Goal: Task Accomplishment & Management: Use online tool/utility

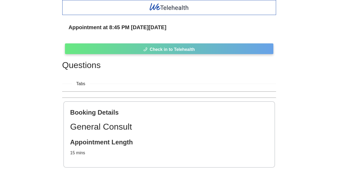
click at [163, 48] on span "Check in to Telehealth" at bounding box center [172, 49] width 45 height 7
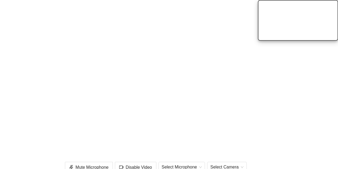
scroll to position [91, 0]
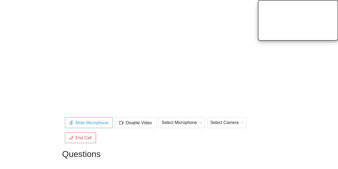
click at [87, 123] on span "Mute Microphone" at bounding box center [92, 122] width 33 height 7
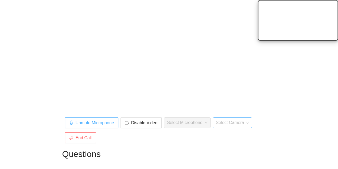
click at [229, 123] on span "Select Camera" at bounding box center [232, 122] width 33 height 8
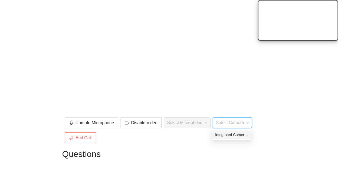
click at [218, 85] on div at bounding box center [169, 33] width 208 height 163
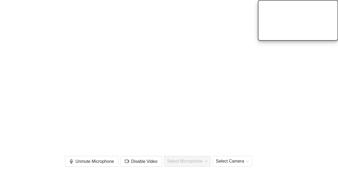
scroll to position [121, 0]
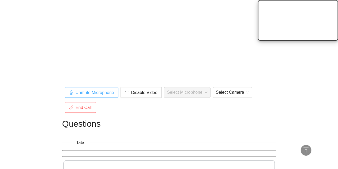
click at [93, 95] on span "Unmute Microphone" at bounding box center [95, 92] width 38 height 7
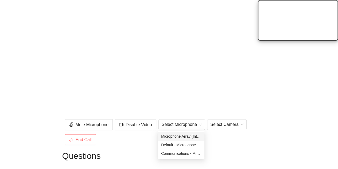
drag, startPoint x: 187, startPoint y: 126, endPoint x: 229, endPoint y: 143, distance: 45.1
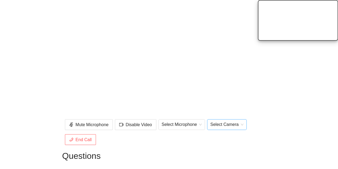
drag, startPoint x: 229, startPoint y: 143, endPoint x: 215, endPoint y: 127, distance: 20.8
click at [215, 127] on span "Select Camera" at bounding box center [226, 124] width 33 height 8
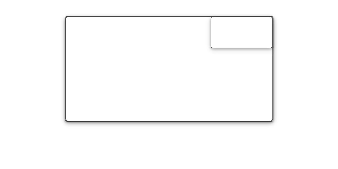
drag, startPoint x: 214, startPoint y: 100, endPoint x: 306, endPoint y: 144, distance: 102.3
drag, startPoint x: 306, startPoint y: 144, endPoint x: 328, endPoint y: 96, distance: 52.6
drag, startPoint x: 328, startPoint y: 96, endPoint x: 24, endPoint y: 95, distance: 304.5
click at [24, 95] on div "Appointment at 8:45 PM on Tue 2 Sep Mute Microphone Disable Video Select Microp…" at bounding box center [169, 146] width 338 height 366
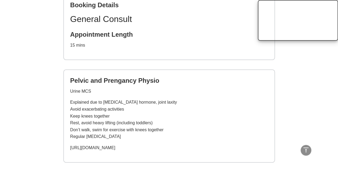
scroll to position [308, 0]
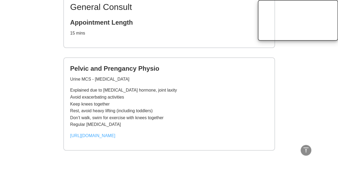
click at [90, 136] on link "[URL][DOMAIN_NAME]" at bounding box center [92, 135] width 45 height 5
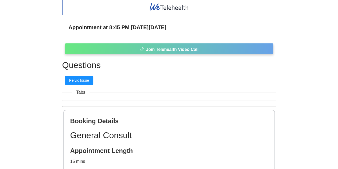
click at [162, 49] on span "Join Telehealth Video Call" at bounding box center [172, 49] width 53 height 7
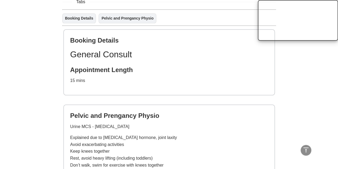
scroll to position [374, 0]
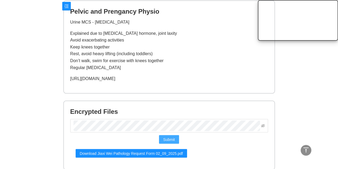
click at [163, 142] on button "Submit" at bounding box center [169, 139] width 20 height 9
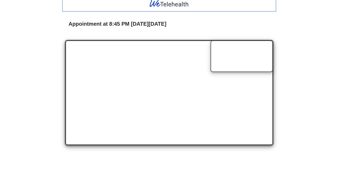
scroll to position [4, 0]
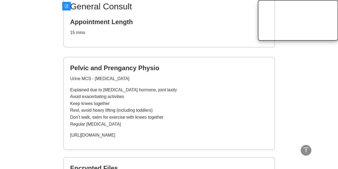
scroll to position [393, 0]
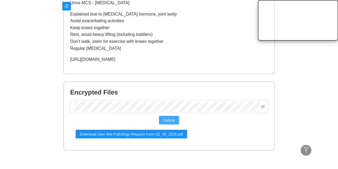
click at [174, 120] on span "Submit" at bounding box center [169, 120] width 12 height 6
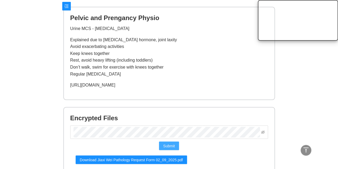
click at [171, 144] on span "Submit" at bounding box center [169, 145] width 12 height 6
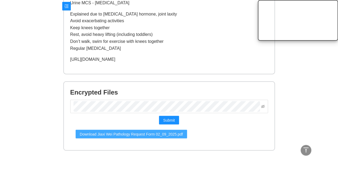
click at [147, 134] on span "Download Jiaxi Wei Pathology Request Form 02_09_2025.pdf" at bounding box center [131, 134] width 103 height 6
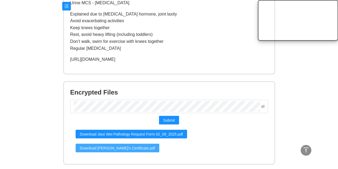
click at [137, 147] on span "Download [PERSON_NAME]'s Certificate.pdf" at bounding box center [117, 147] width 75 height 6
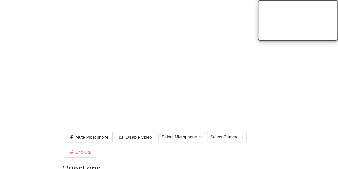
scroll to position [76, 0]
click at [74, 156] on button "End Call" at bounding box center [80, 152] width 31 height 11
